Goal: Task Accomplishment & Management: Manage account settings

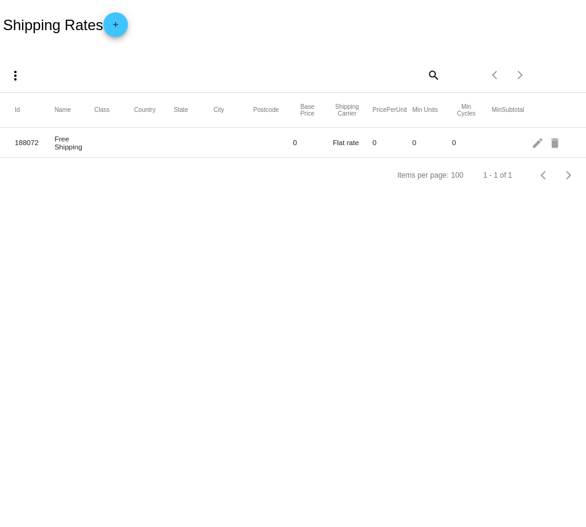
click at [121, 30] on mat-icon "add" at bounding box center [115, 27] width 15 height 15
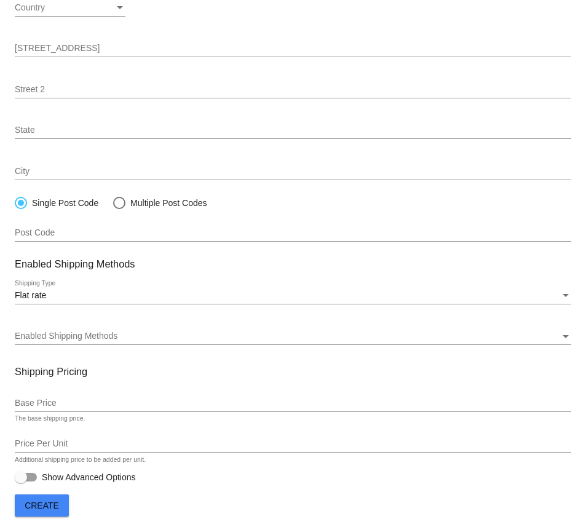
scroll to position [172, 0]
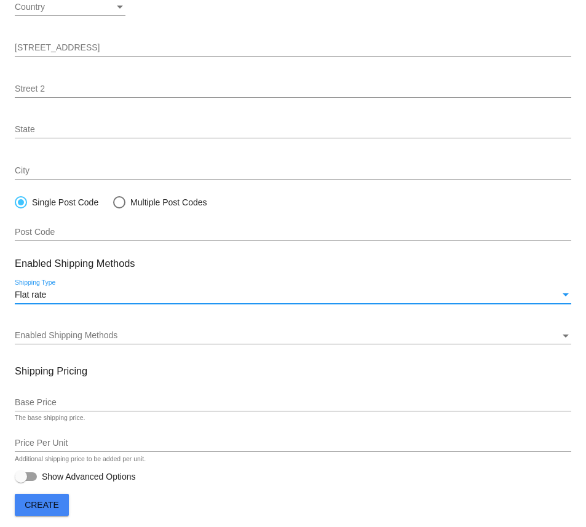
click at [78, 296] on div "Flat rate" at bounding box center [288, 295] width 546 height 10
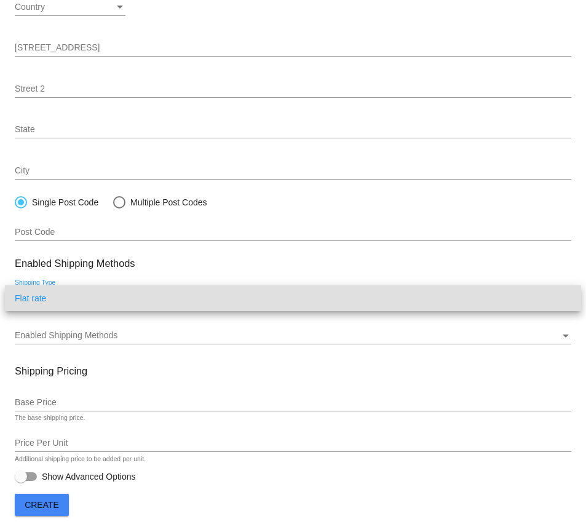
click at [78, 296] on span "Flat rate" at bounding box center [293, 298] width 557 height 26
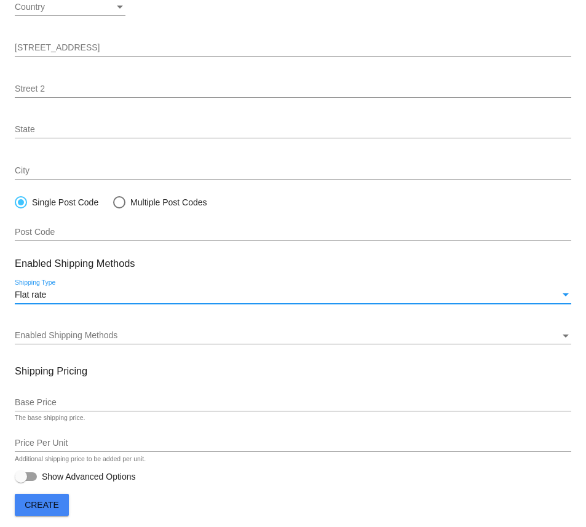
scroll to position [180, 0]
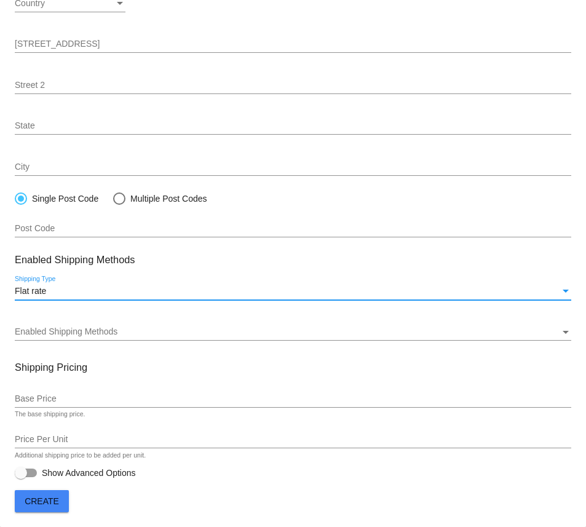
click at [125, 197] on div at bounding box center [119, 199] width 12 height 12
click at [113, 199] on input "Multiple Post Codes" at bounding box center [113, 199] width 1 height 1
radio input "true"
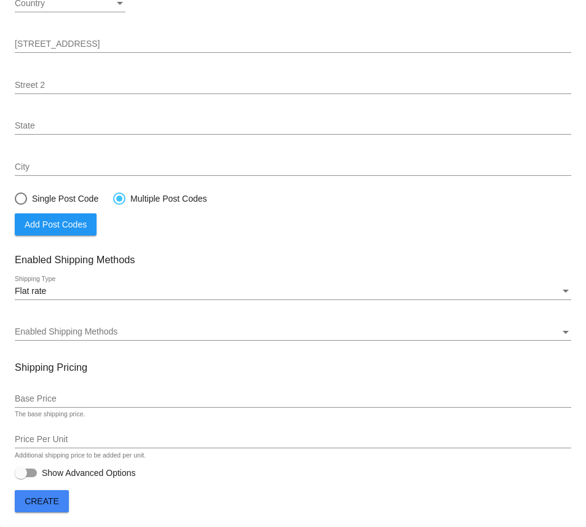
click at [26, 202] on div at bounding box center [21, 199] width 12 height 12
click at [15, 199] on input "Single Post Code" at bounding box center [14, 199] width 1 height 1
radio input "true"
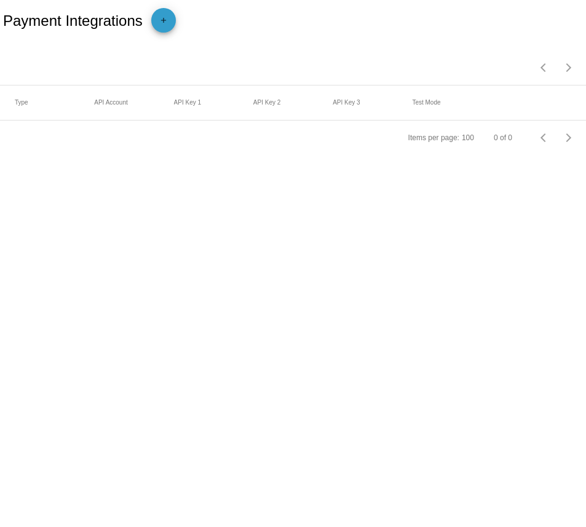
click at [167, 12] on span "add" at bounding box center [163, 23] width 15 height 30
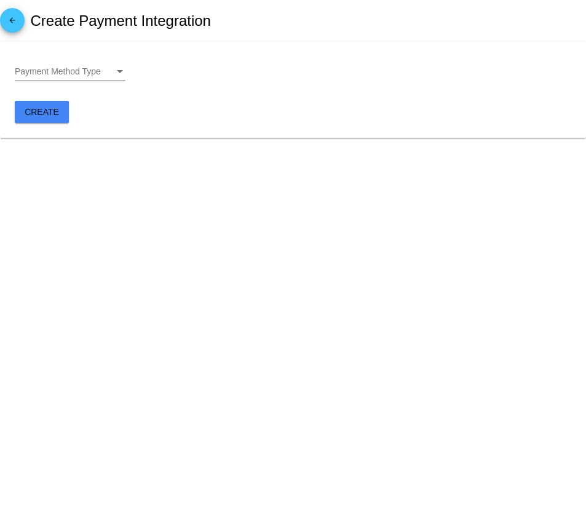
click at [83, 65] on div "Payment Method Type Payment Method Type" at bounding box center [70, 69] width 111 height 24
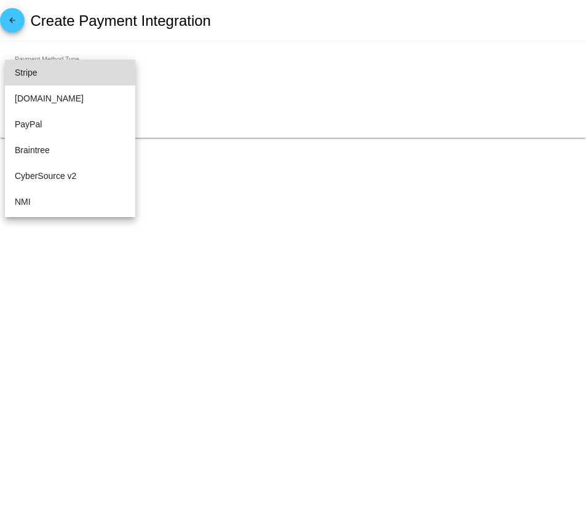
click at [60, 73] on span "Stripe" at bounding box center [70, 73] width 111 height 26
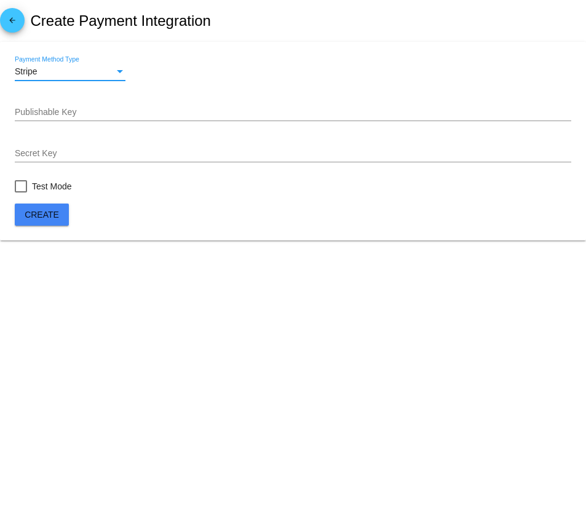
click at [78, 114] on input "Publishable Key" at bounding box center [293, 113] width 557 height 10
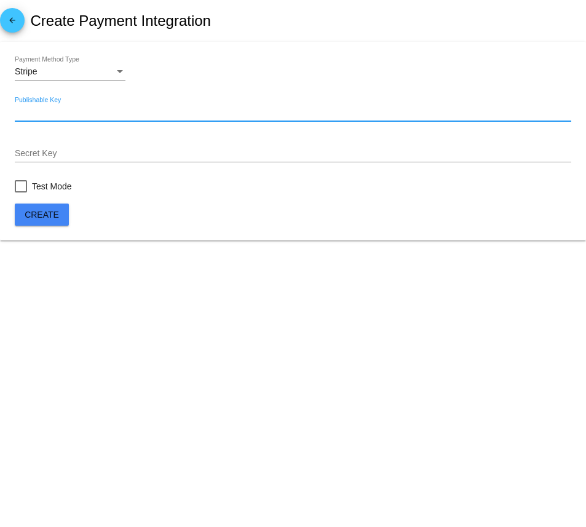
click at [37, 158] on input "Secret Key" at bounding box center [293, 154] width 557 height 10
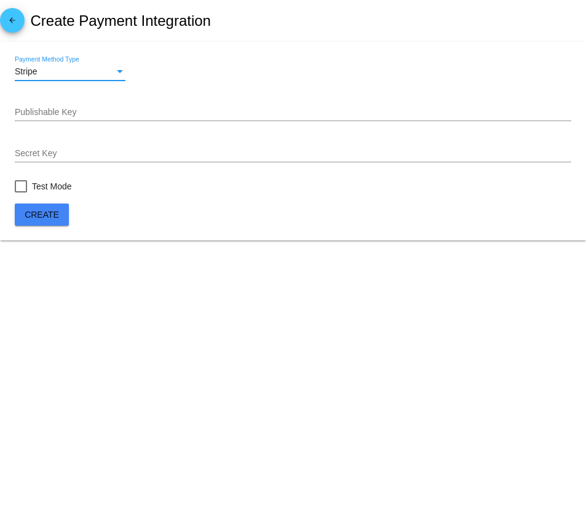
click at [84, 73] on div "Stripe" at bounding box center [65, 72] width 100 height 10
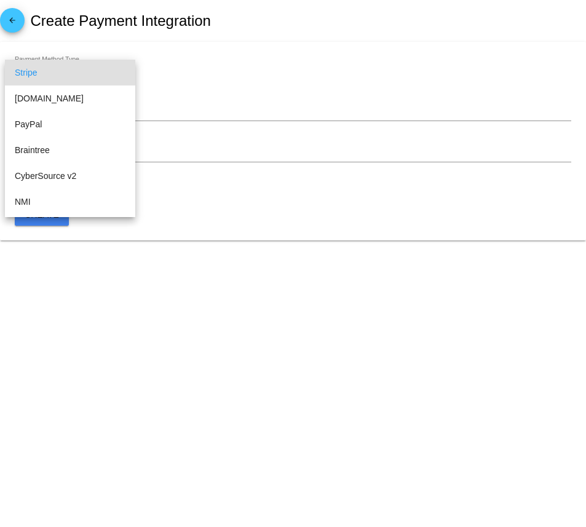
click at [190, 36] on div at bounding box center [293, 263] width 586 height 527
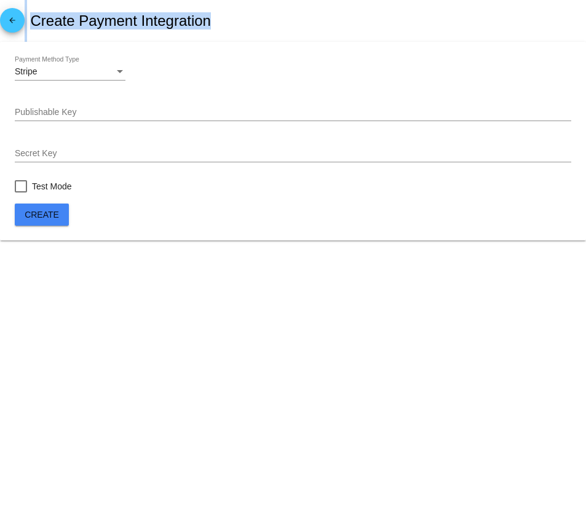
drag, startPoint x: 231, startPoint y: 14, endPoint x: 15, endPoint y: 12, distance: 216.0
click at [15, 12] on div "arrow_back Create Payment Integration" at bounding box center [293, 21] width 586 height 42
click at [10, 17] on mat-icon "arrow_back" at bounding box center [12, 23] width 15 height 15
